Goal: Task Accomplishment & Management: Complete application form

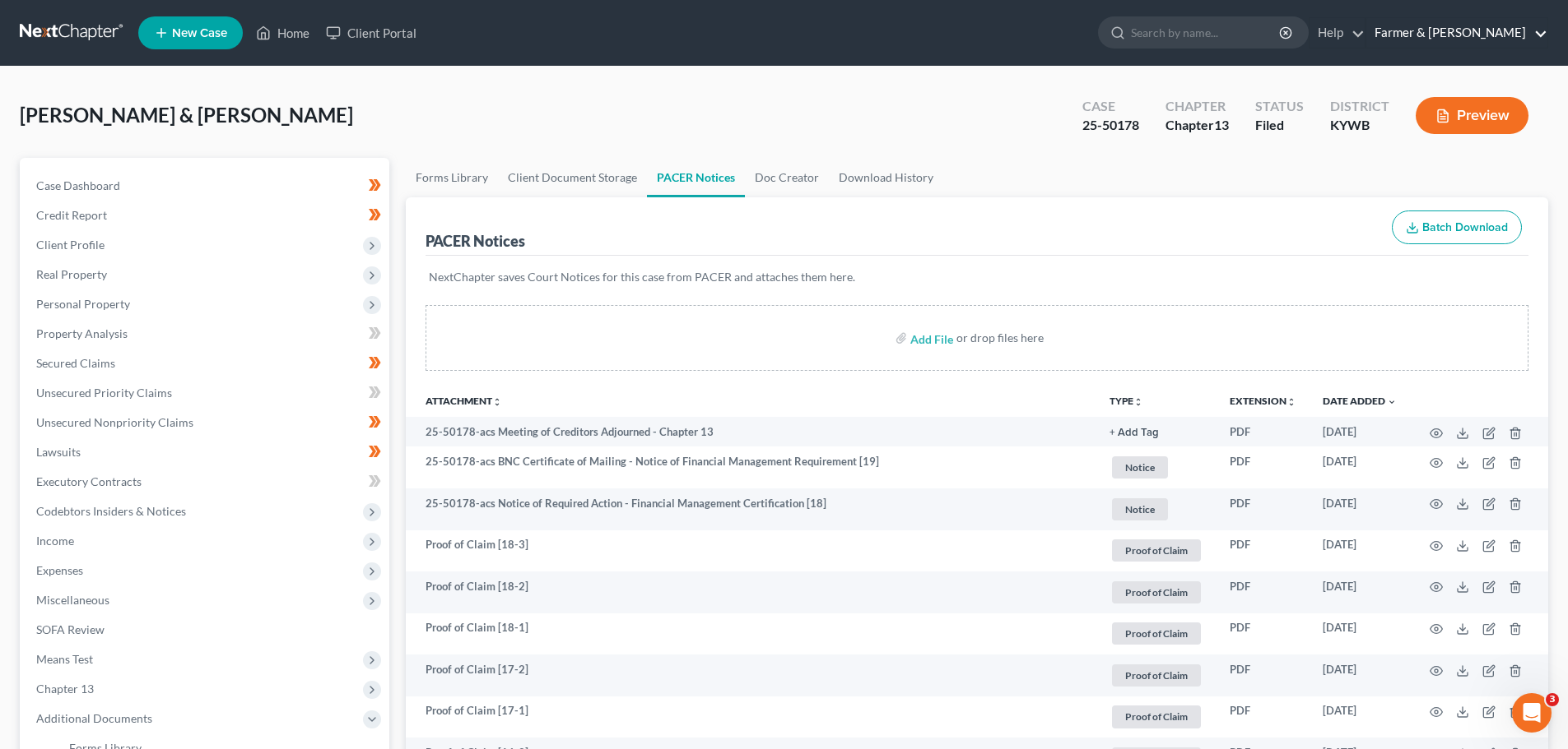
click at [1458, 29] on link "Farmer & [PERSON_NAME]" at bounding box center [1457, 32] width 181 height 30
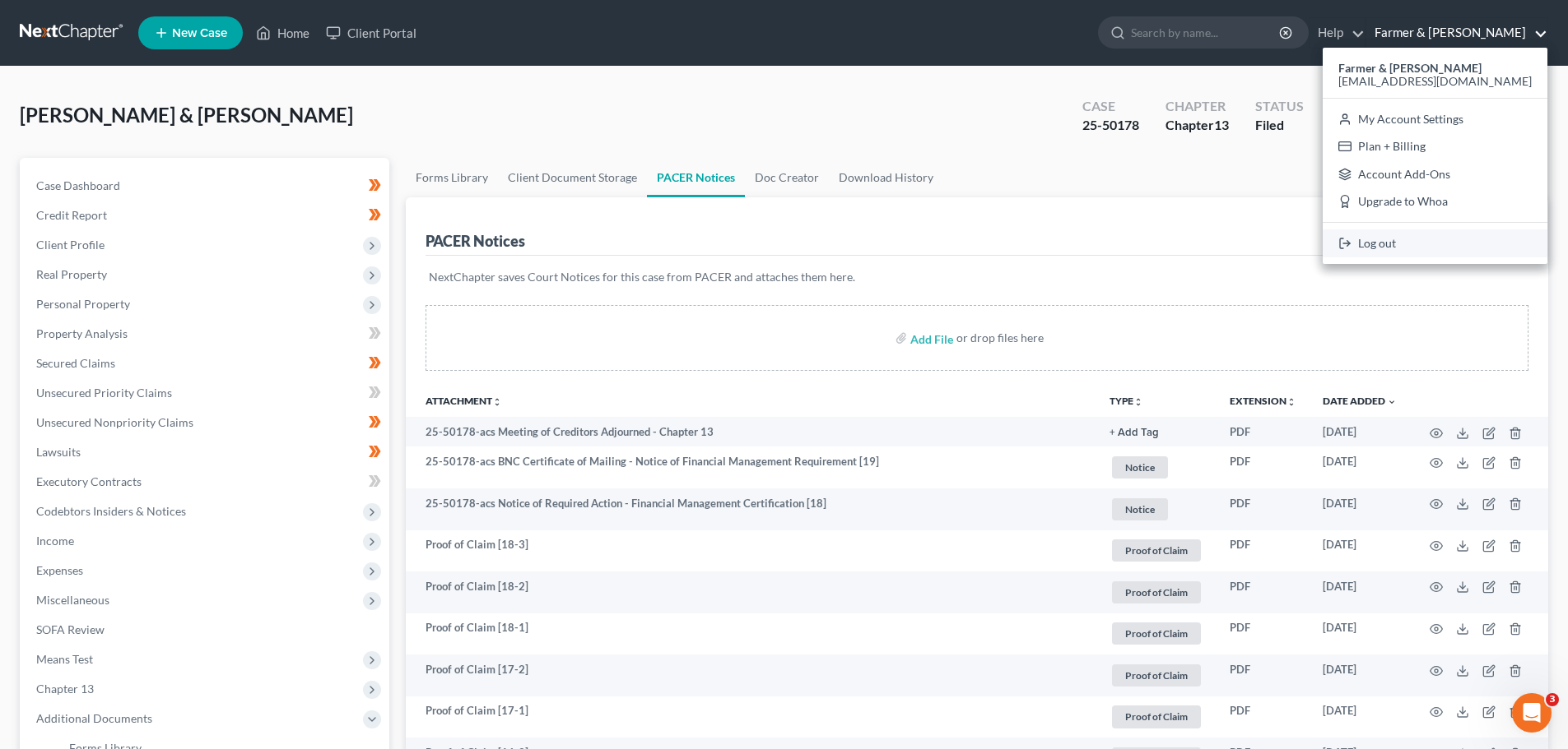
click at [1424, 249] on link "Log out" at bounding box center [1435, 243] width 225 height 28
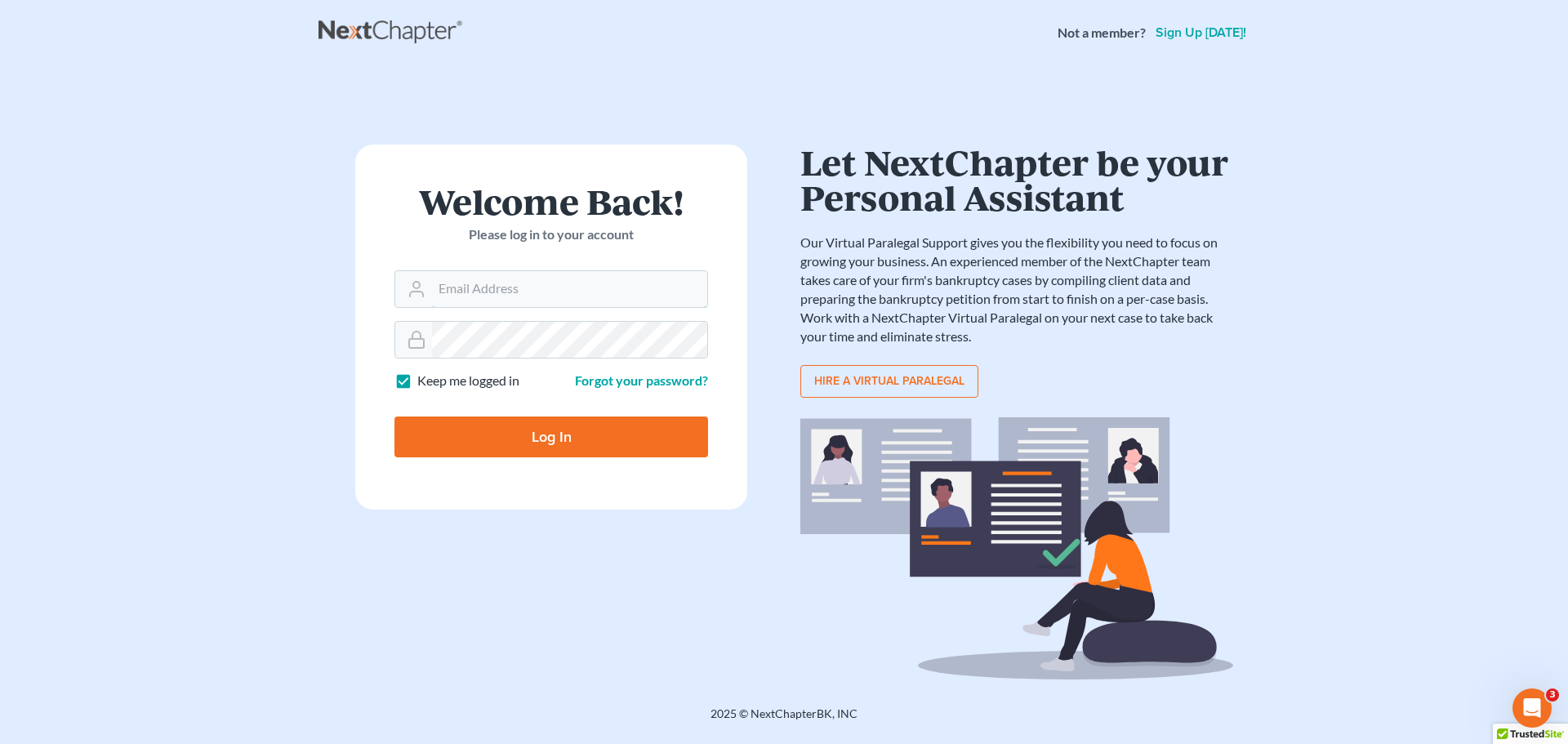
type input "[EMAIL_ADDRESS][DOMAIN_NAME]"
click at [506, 426] on input "Log In" at bounding box center [551, 437] width 313 height 41
type input "Thinking..."
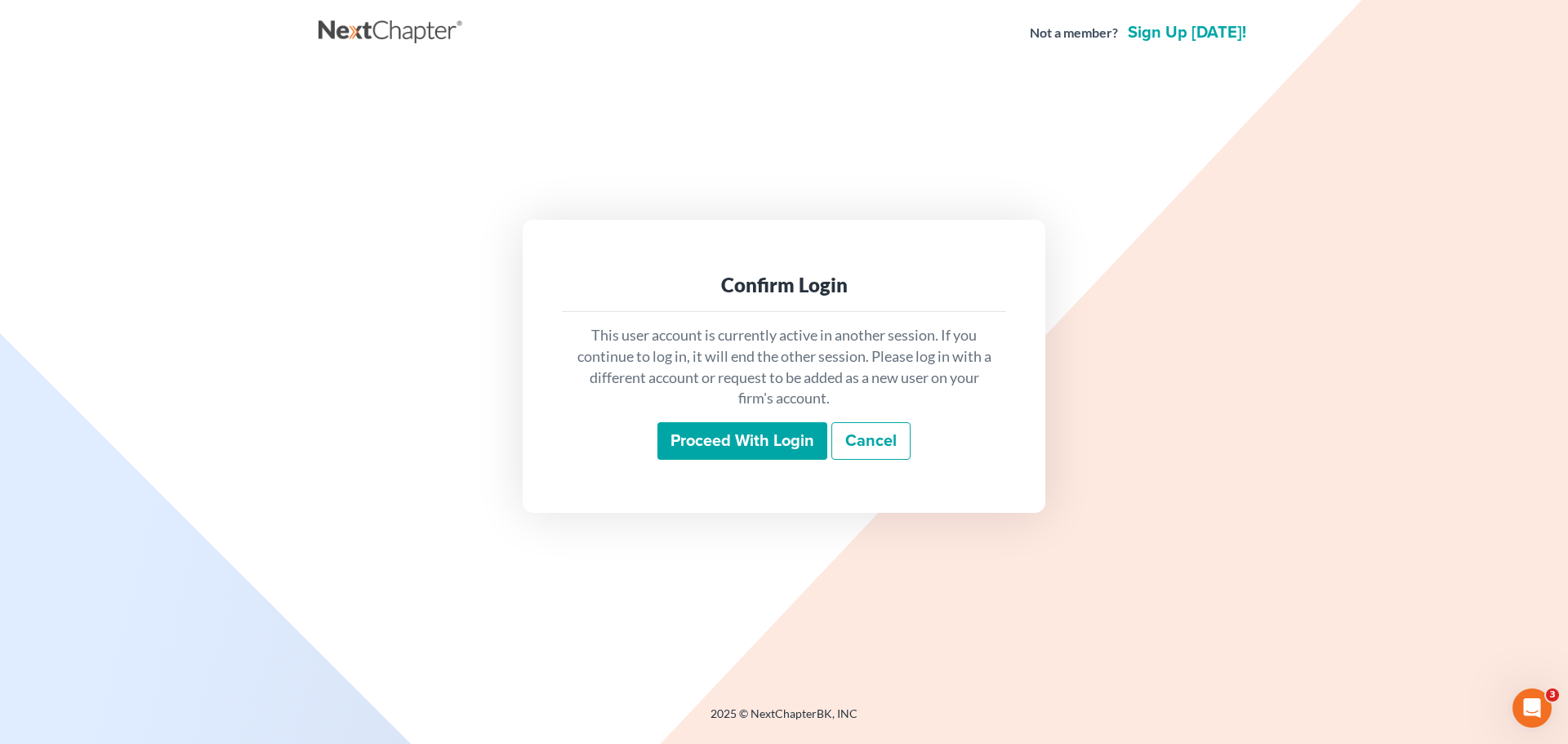
click at [718, 451] on input "Proceed with login" at bounding box center [742, 441] width 170 height 37
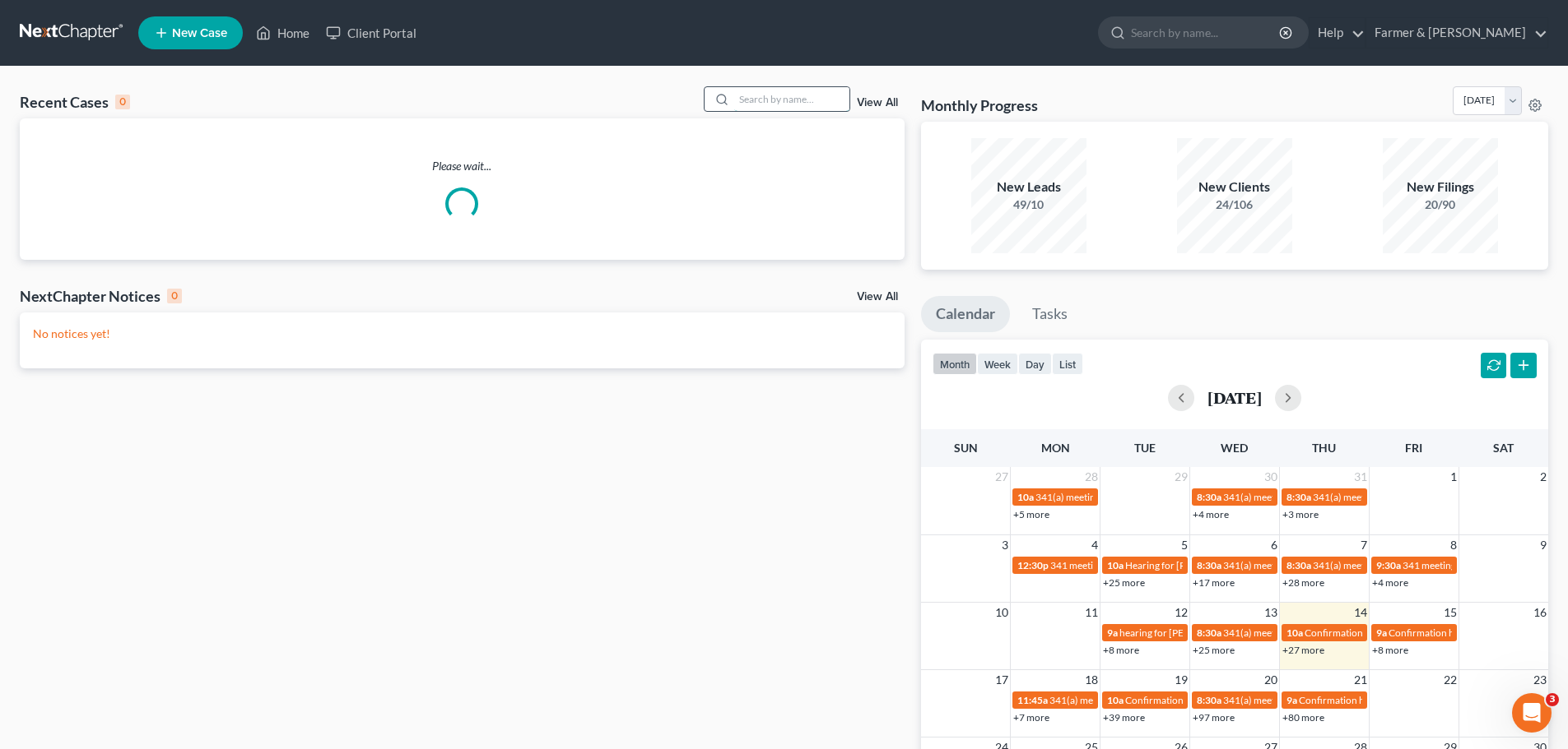
click at [751, 97] on input "search" at bounding box center [791, 99] width 115 height 24
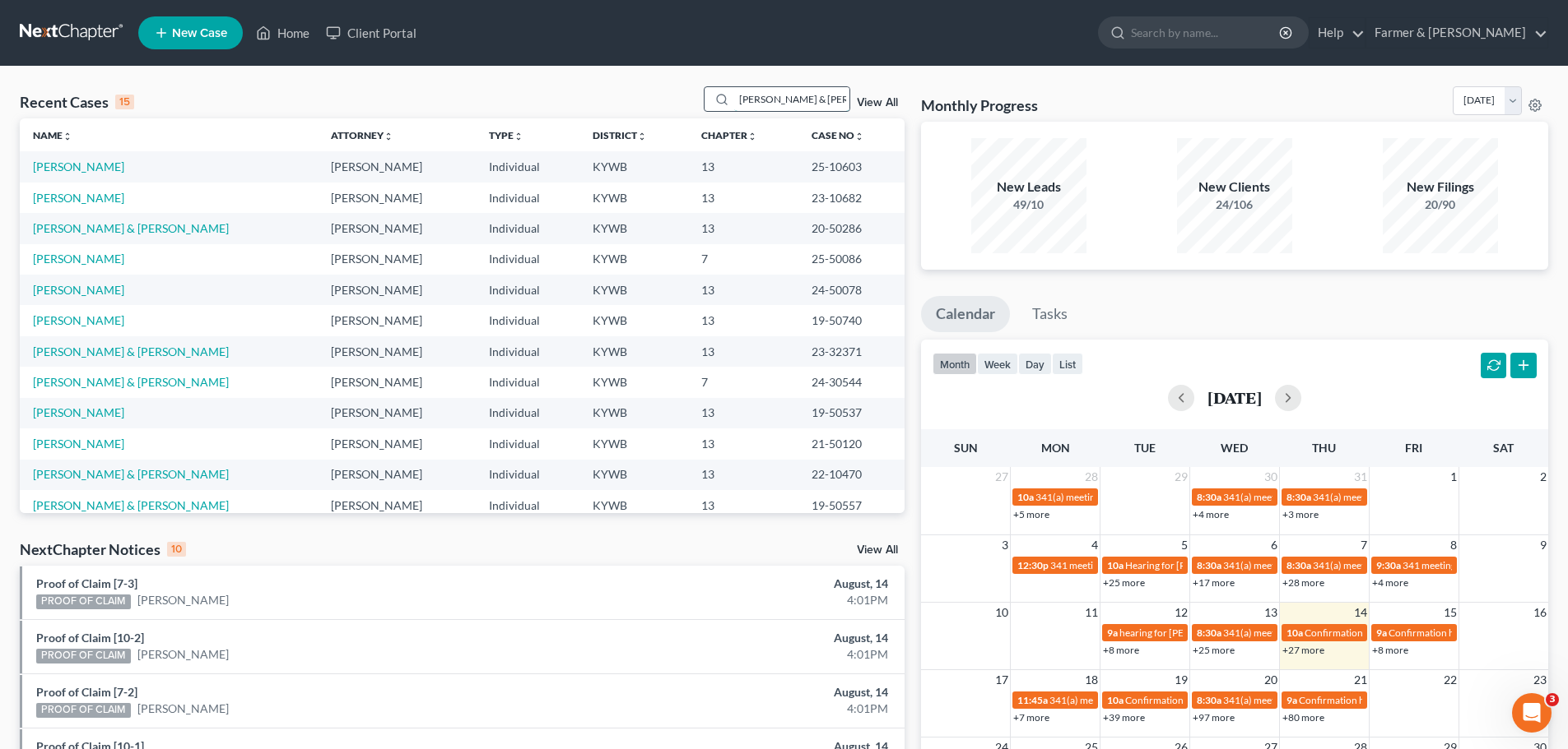
scroll to position [0, 9]
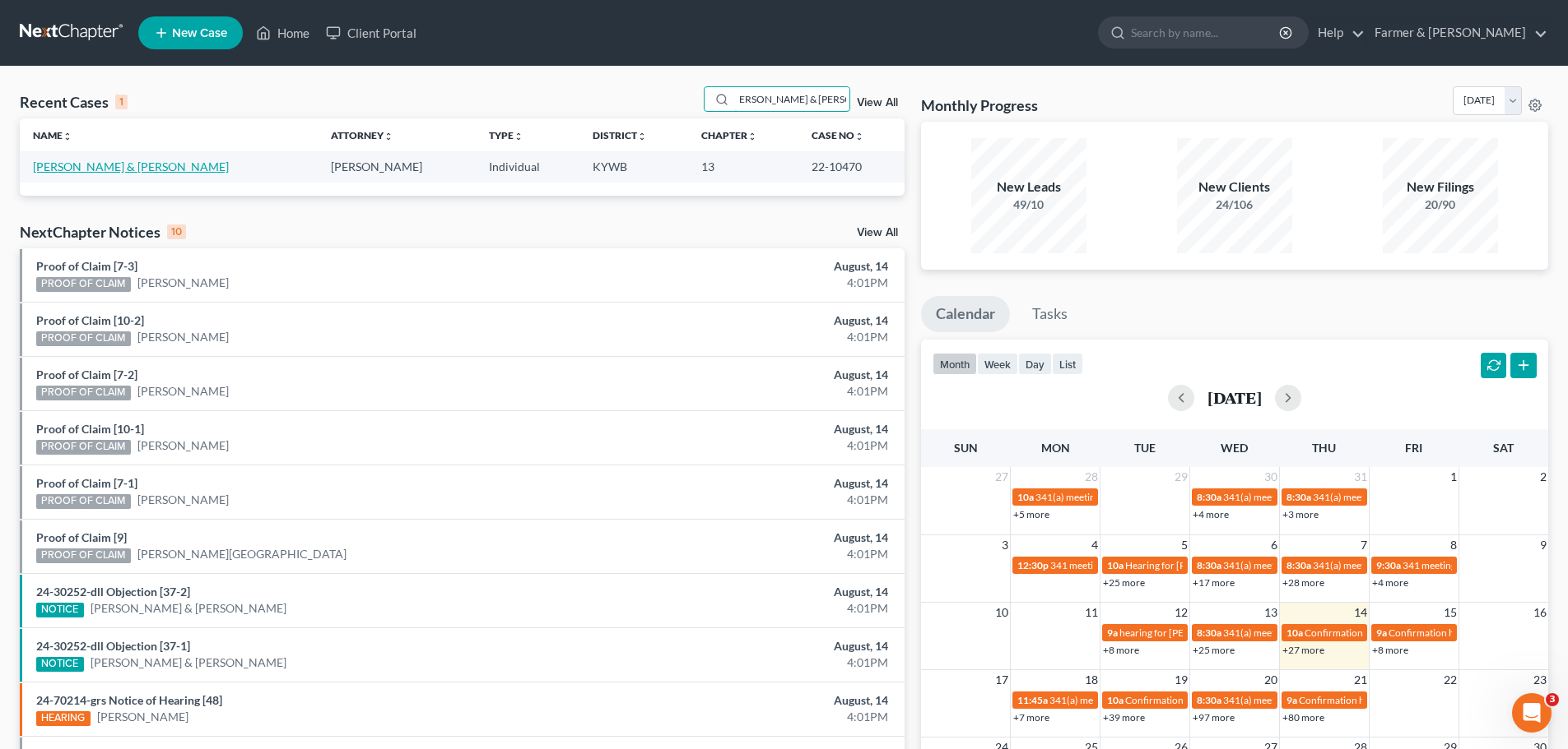
type input "BETTY & JIMMY RUCKER"
click at [90, 163] on link "Rucker, Betty & Jimmy" at bounding box center [130, 167] width 196 height 14
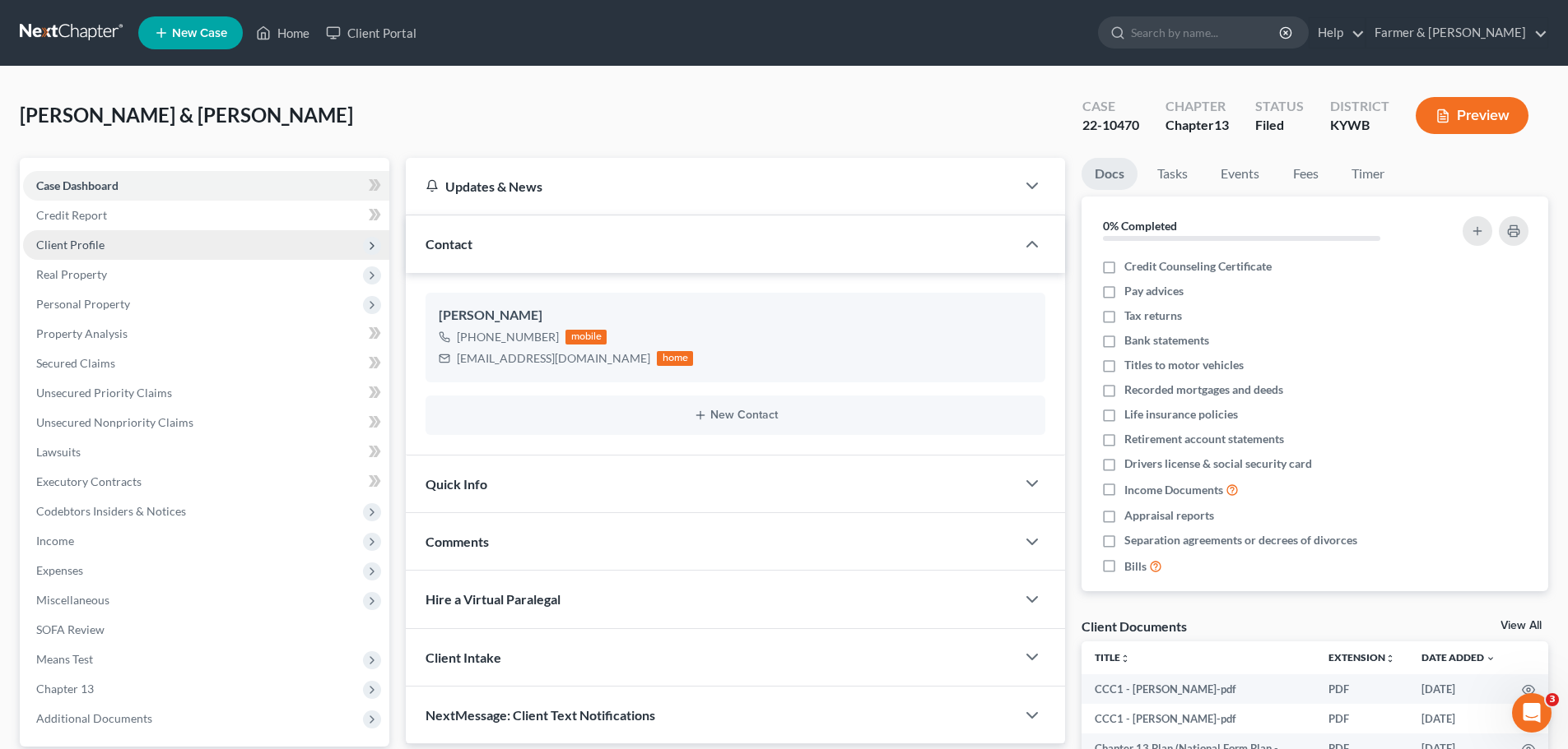
click at [92, 245] on span "Client Profile" at bounding box center [70, 245] width 68 height 14
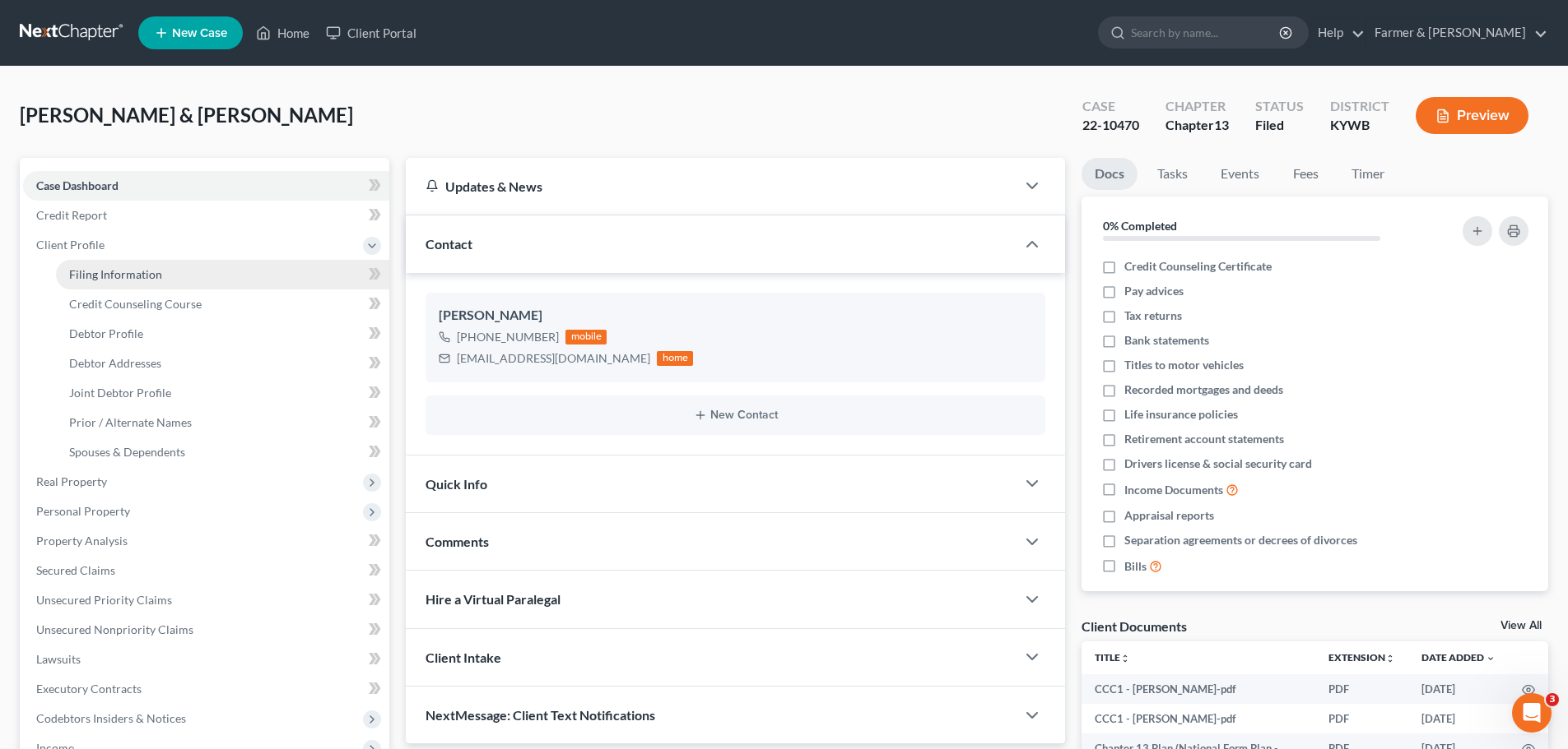
click at [127, 271] on span "Filing Information" at bounding box center [115, 274] width 93 height 14
select select "1"
select select "3"
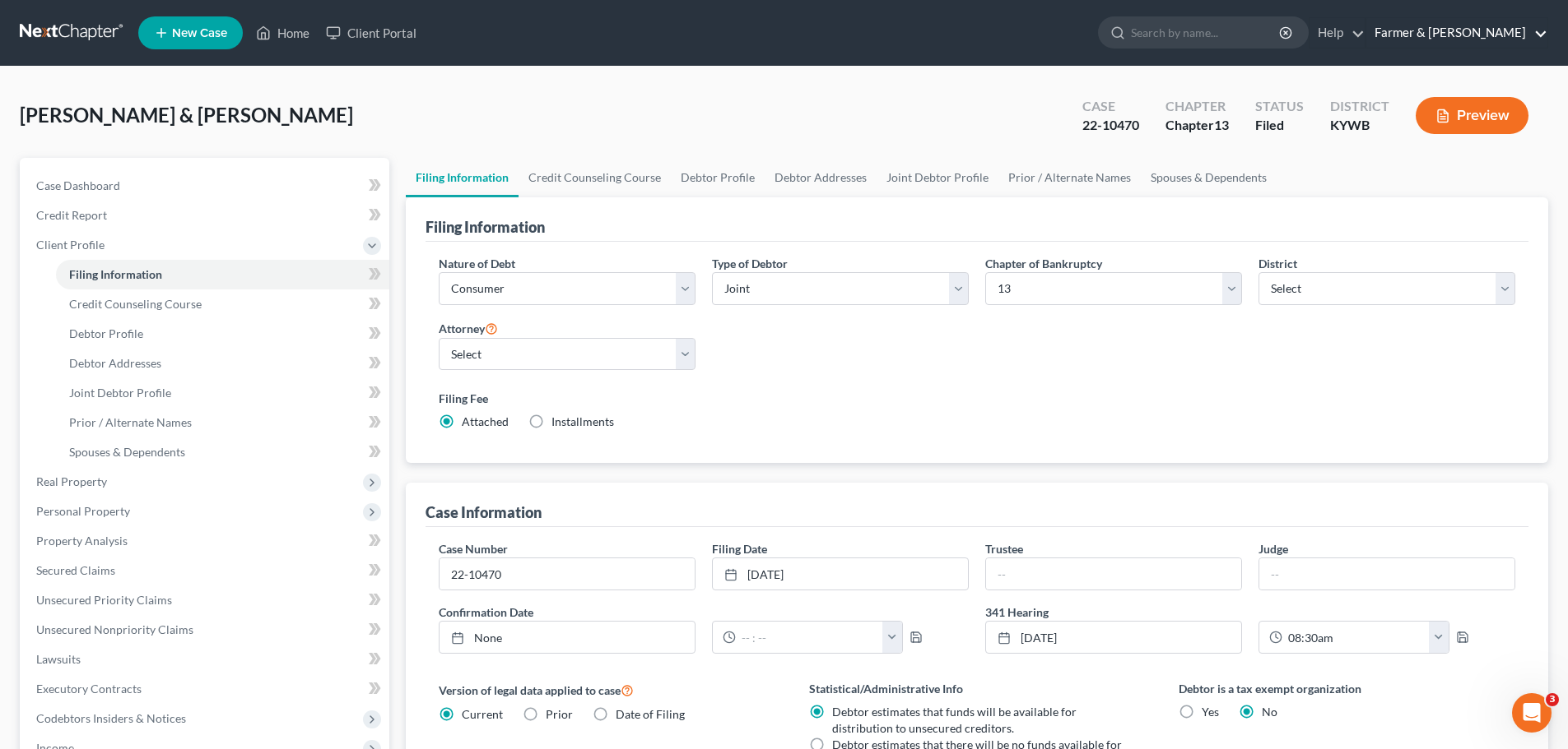
click at [1481, 41] on link "Farmer & [PERSON_NAME]" at bounding box center [1457, 32] width 181 height 30
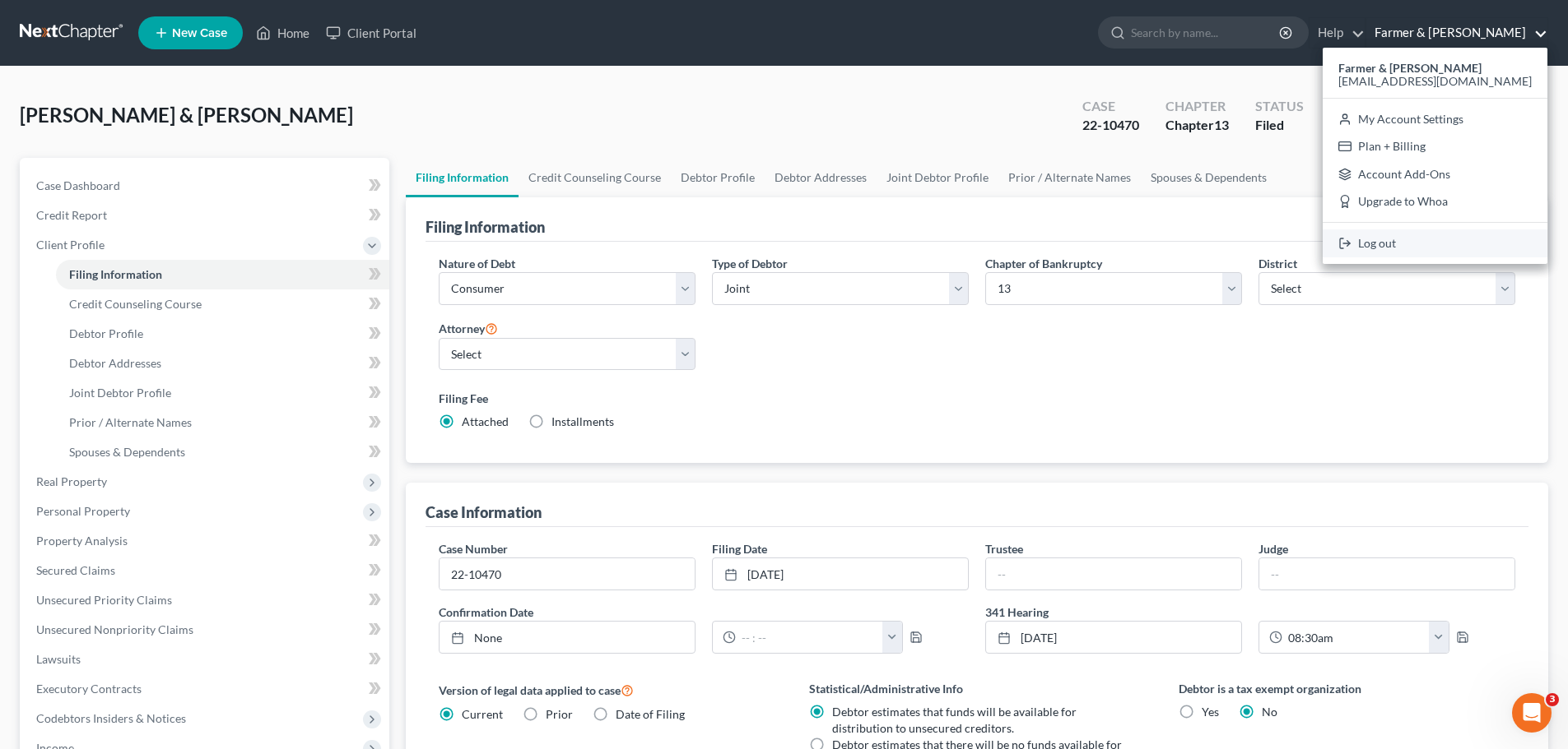
click at [1423, 244] on link "Log out" at bounding box center [1435, 243] width 225 height 28
